Goal: Task Accomplishment & Management: Manage account settings

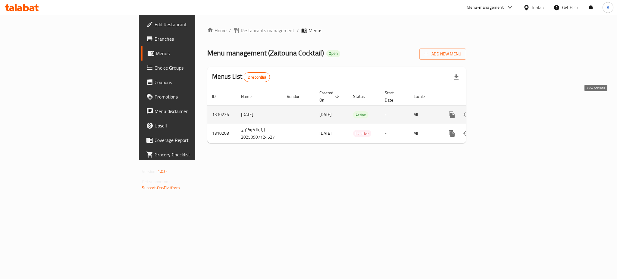
click at [502, 107] on link "enhanced table" at bounding box center [495, 114] width 14 height 14
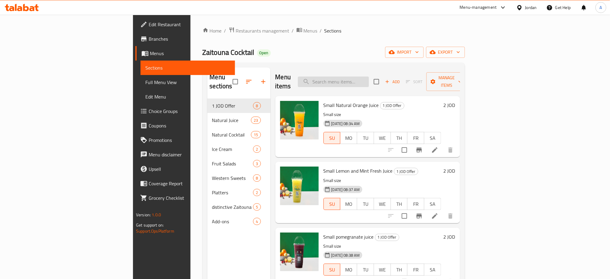
click at [369, 76] on input "search" at bounding box center [333, 81] width 71 height 11
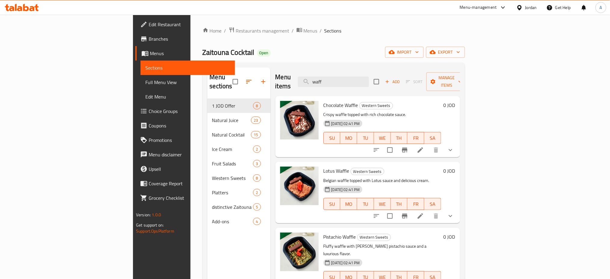
type input "waff"
click at [429, 145] on li at bounding box center [420, 150] width 17 height 11
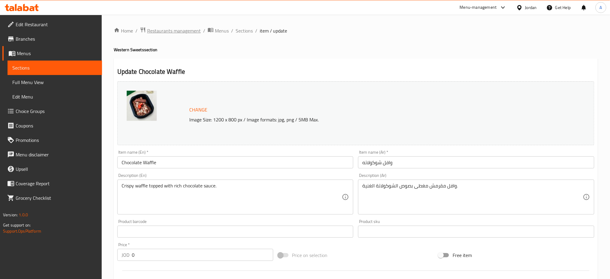
click at [178, 31] on span "Restaurants management" at bounding box center [174, 30] width 54 height 7
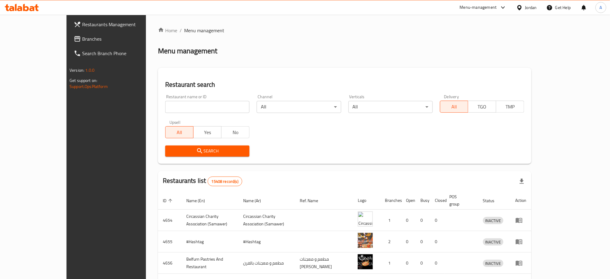
click at [67, 40] on div "Restaurants Management Branches Search Branch Phone Version: 1.0.0 Get support …" at bounding box center [305, 235] width 477 height 441
click at [69, 40] on link "Branches" at bounding box center [119, 39] width 100 height 14
